Goal: Task Accomplishment & Management: Use online tool/utility

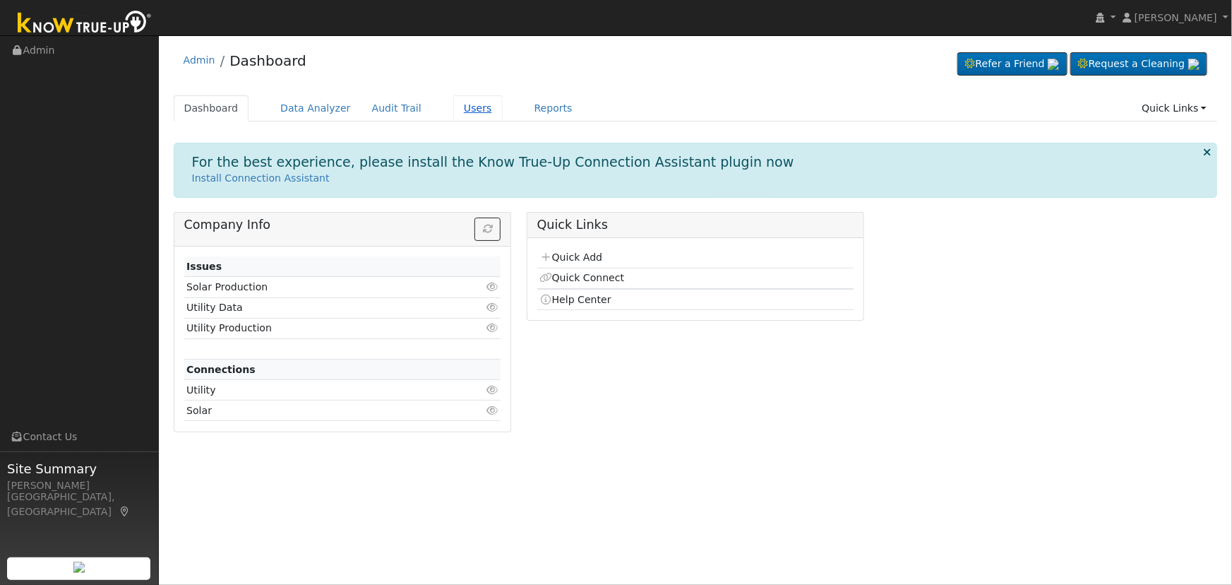
click at [458, 106] on link "Users" at bounding box center [477, 108] width 49 height 26
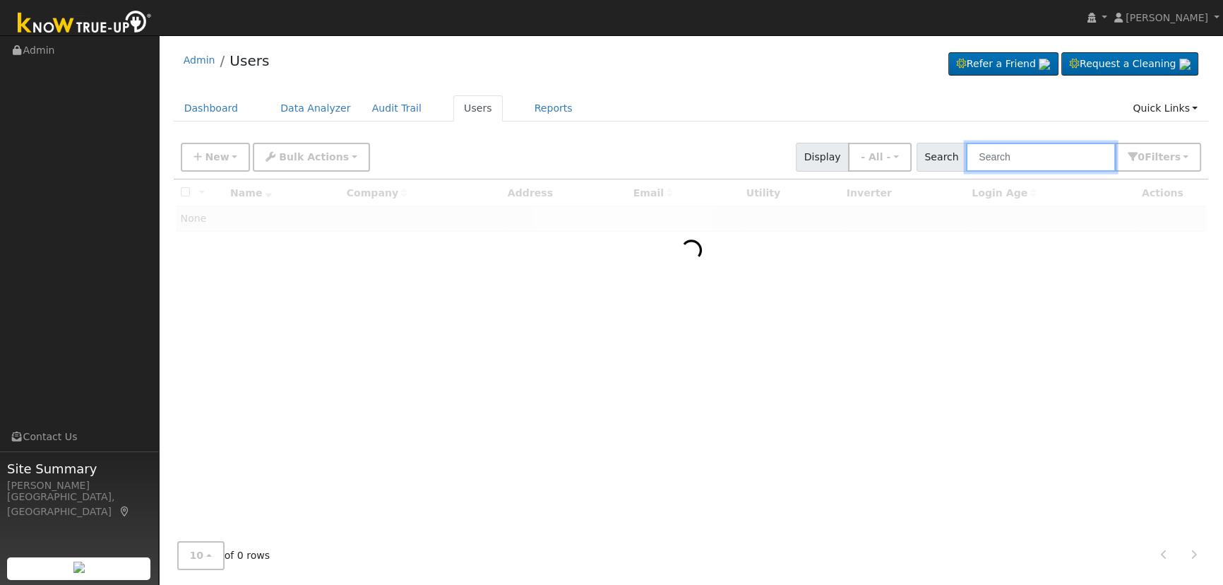
click at [1026, 163] on input "text" at bounding box center [1041, 157] width 150 height 29
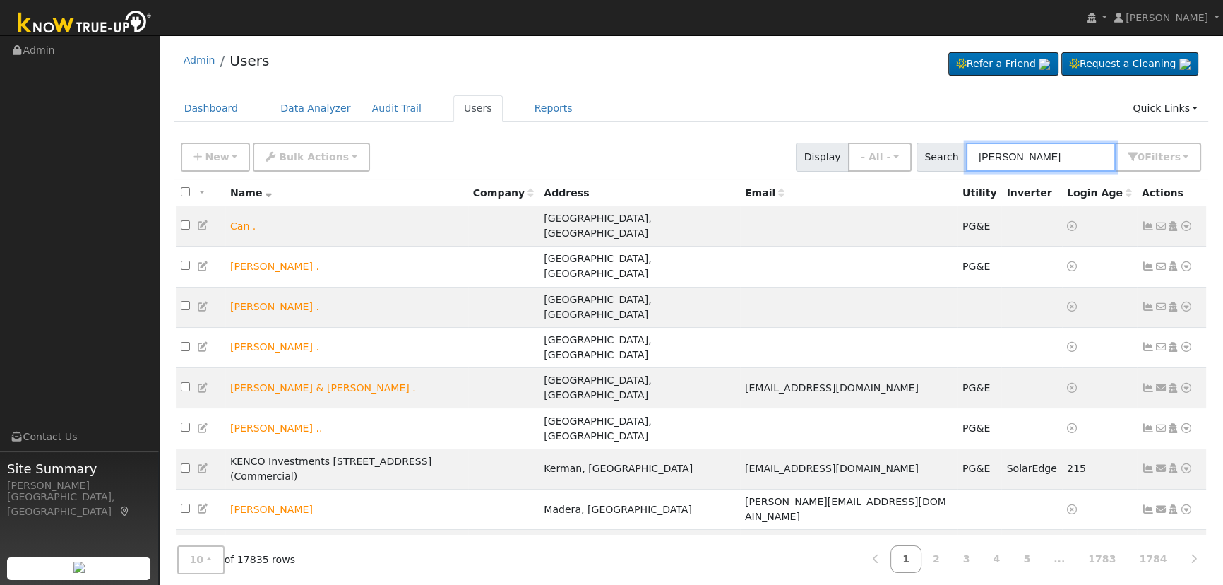
type input "[PERSON_NAME]"
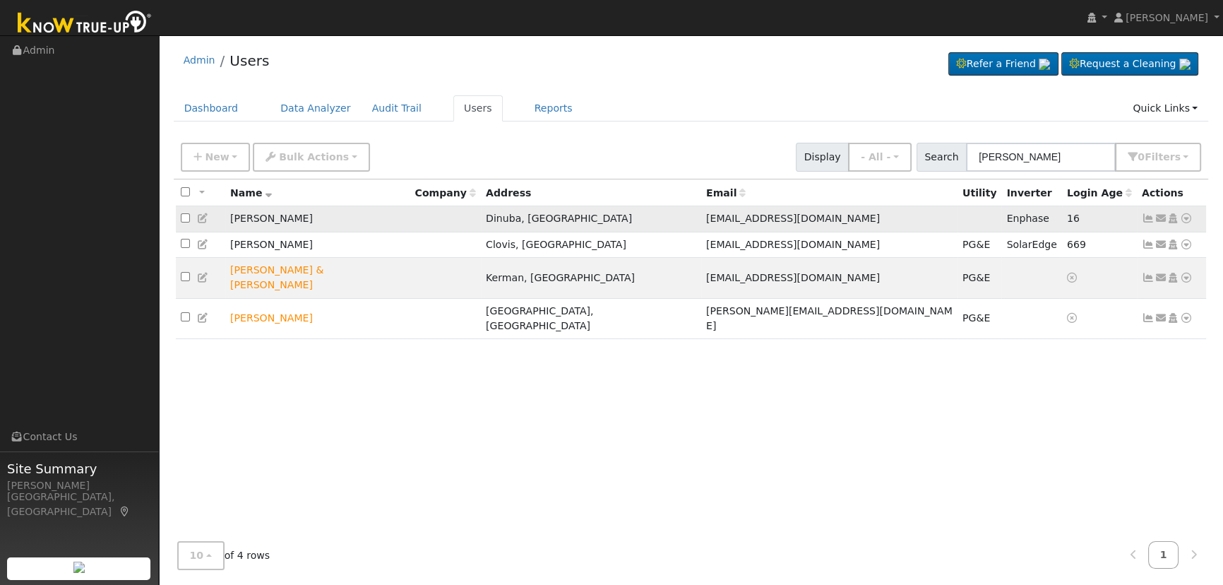
click at [1160, 216] on icon at bounding box center [1161, 218] width 13 height 10
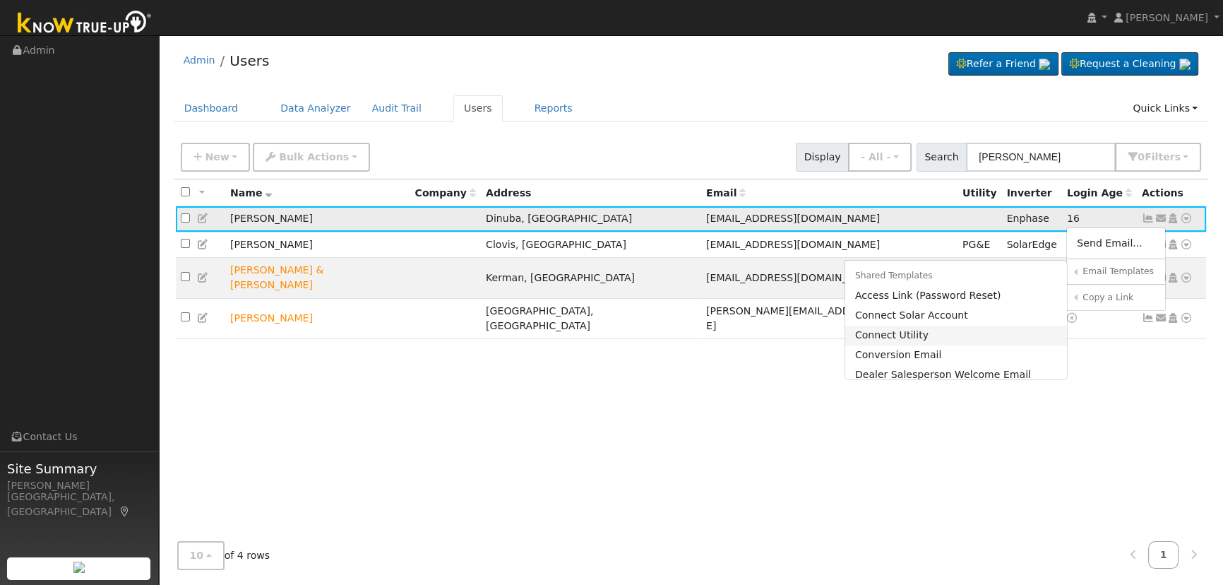
click at [980, 328] on link "Connect Utility" at bounding box center [956, 336] width 222 height 20
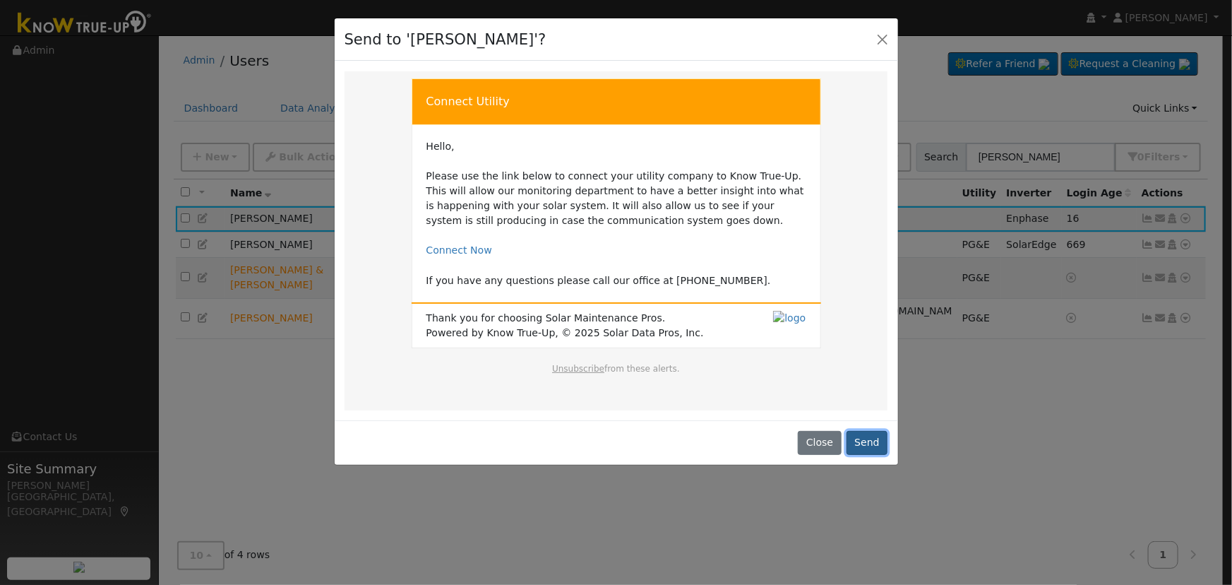
click at [863, 438] on button "Send" at bounding box center [868, 443] width 42 height 24
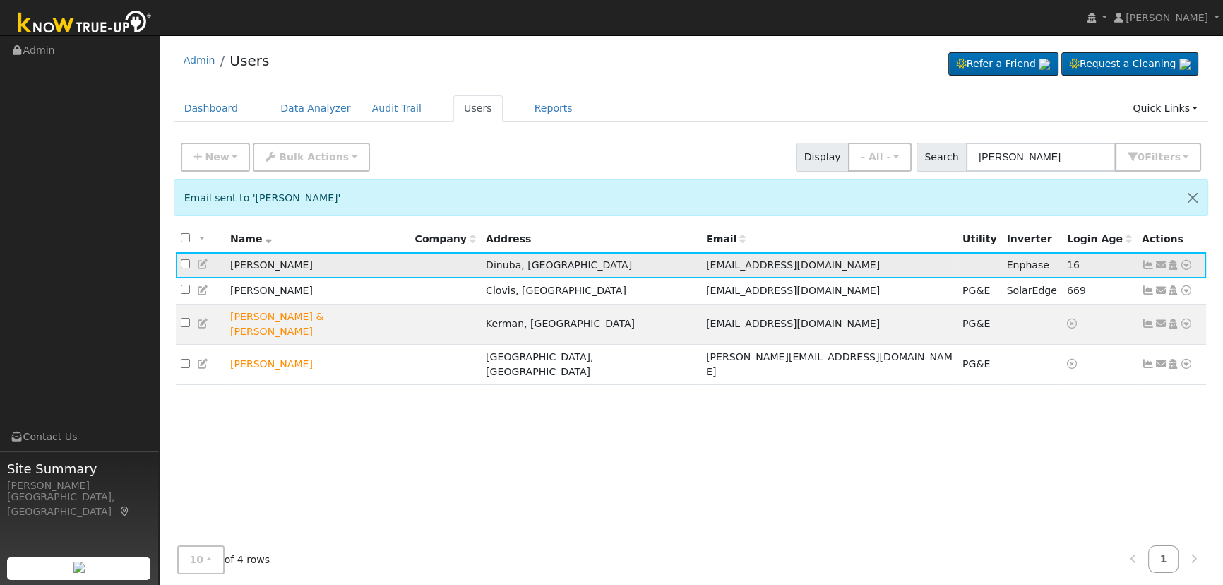
click at [1146, 263] on icon at bounding box center [1148, 265] width 13 height 10
